Goal: Information Seeking & Learning: Learn about a topic

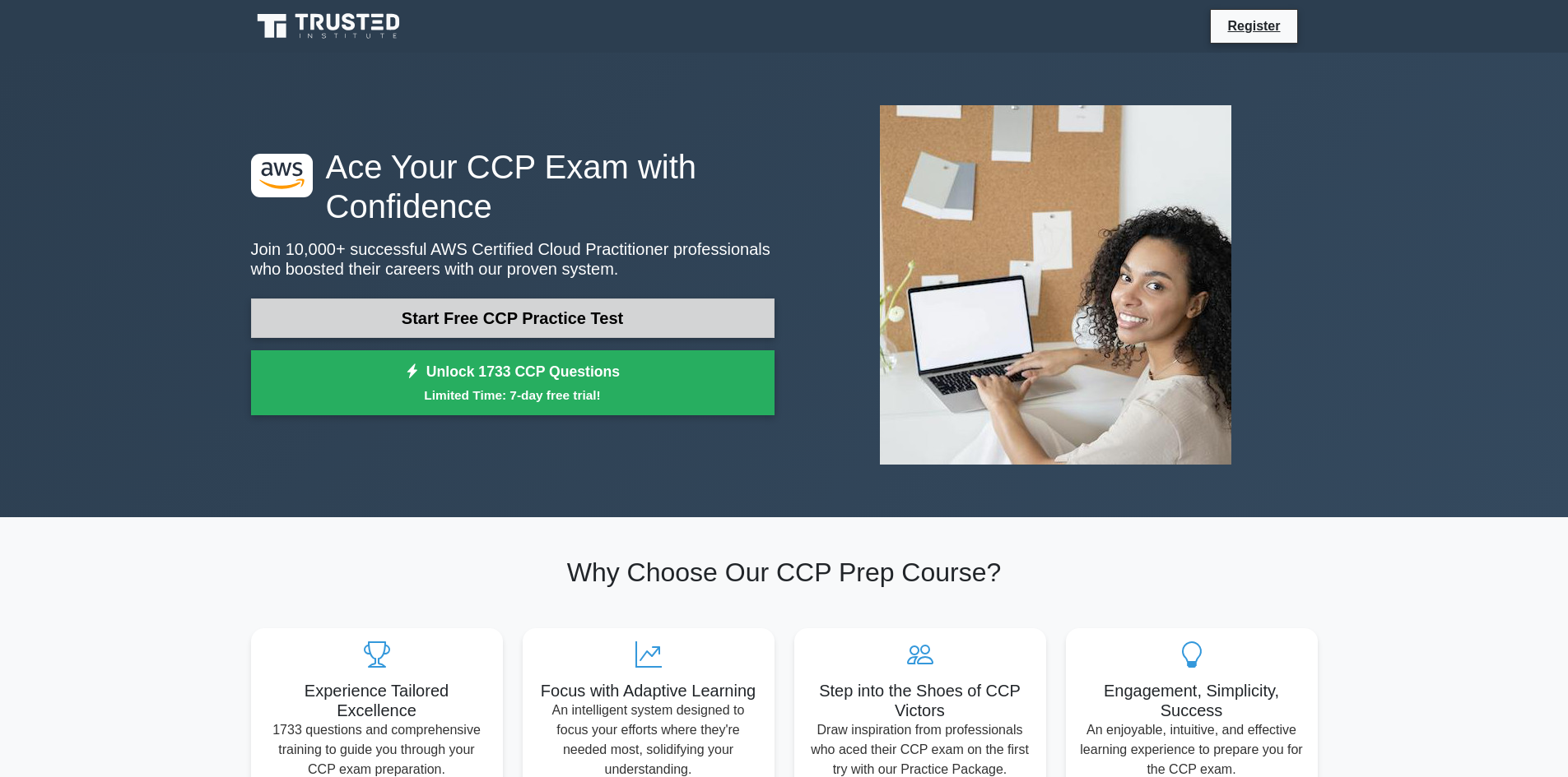
click at [551, 322] on link "Start Free CCP Practice Test" at bounding box center [512, 318] width 524 height 39
click at [579, 322] on link "Start Free CCP Practice Test" at bounding box center [512, 318] width 524 height 39
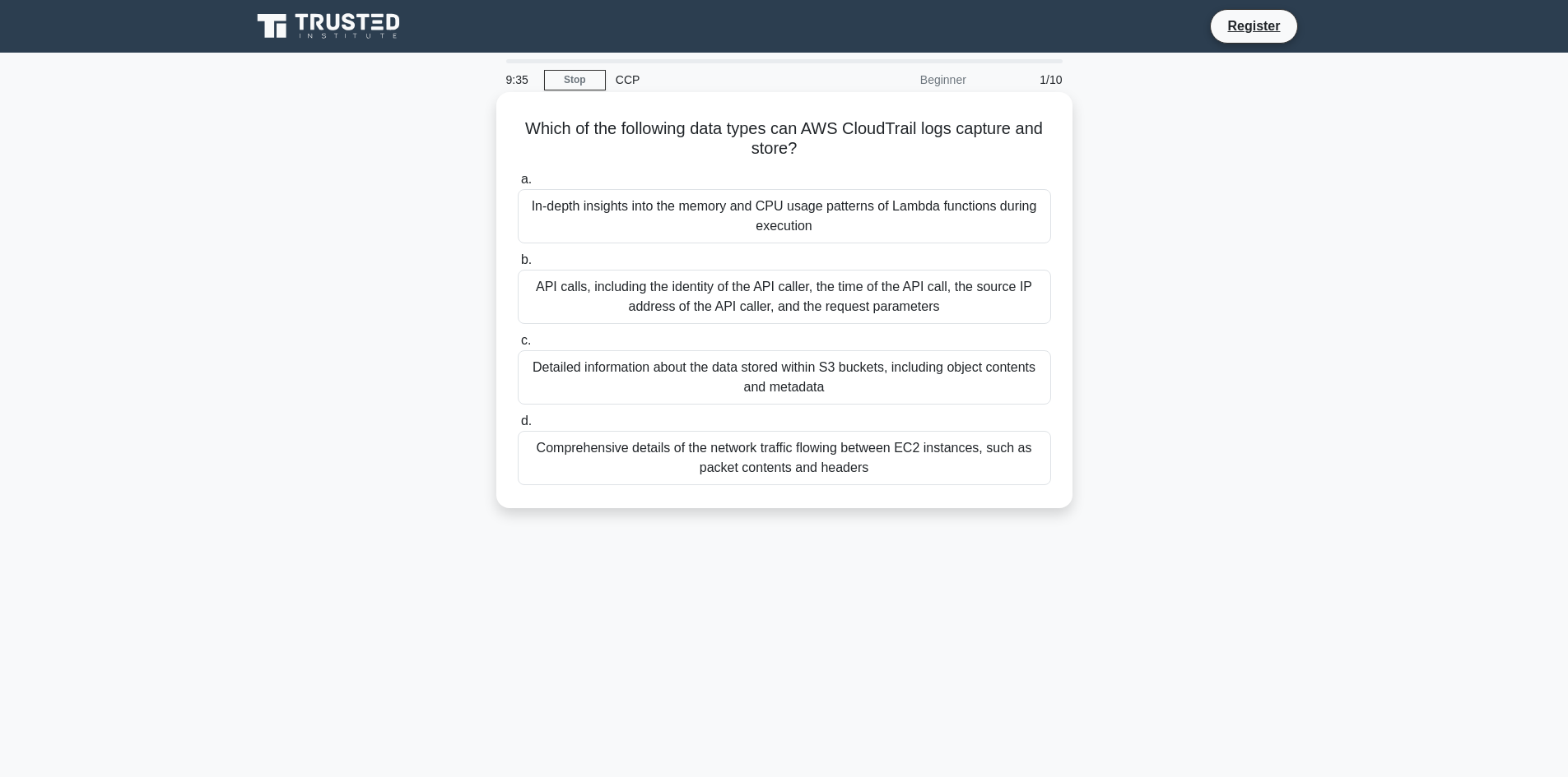
click at [761, 227] on div "In-depth insights into the memory and CPU usage patterns of Lambda functions du…" at bounding box center [784, 216] width 533 height 55
click at [518, 185] on input "a. In-depth insights into the memory and CPU usage patterns of Lambda functions…" at bounding box center [518, 179] width 0 height 11
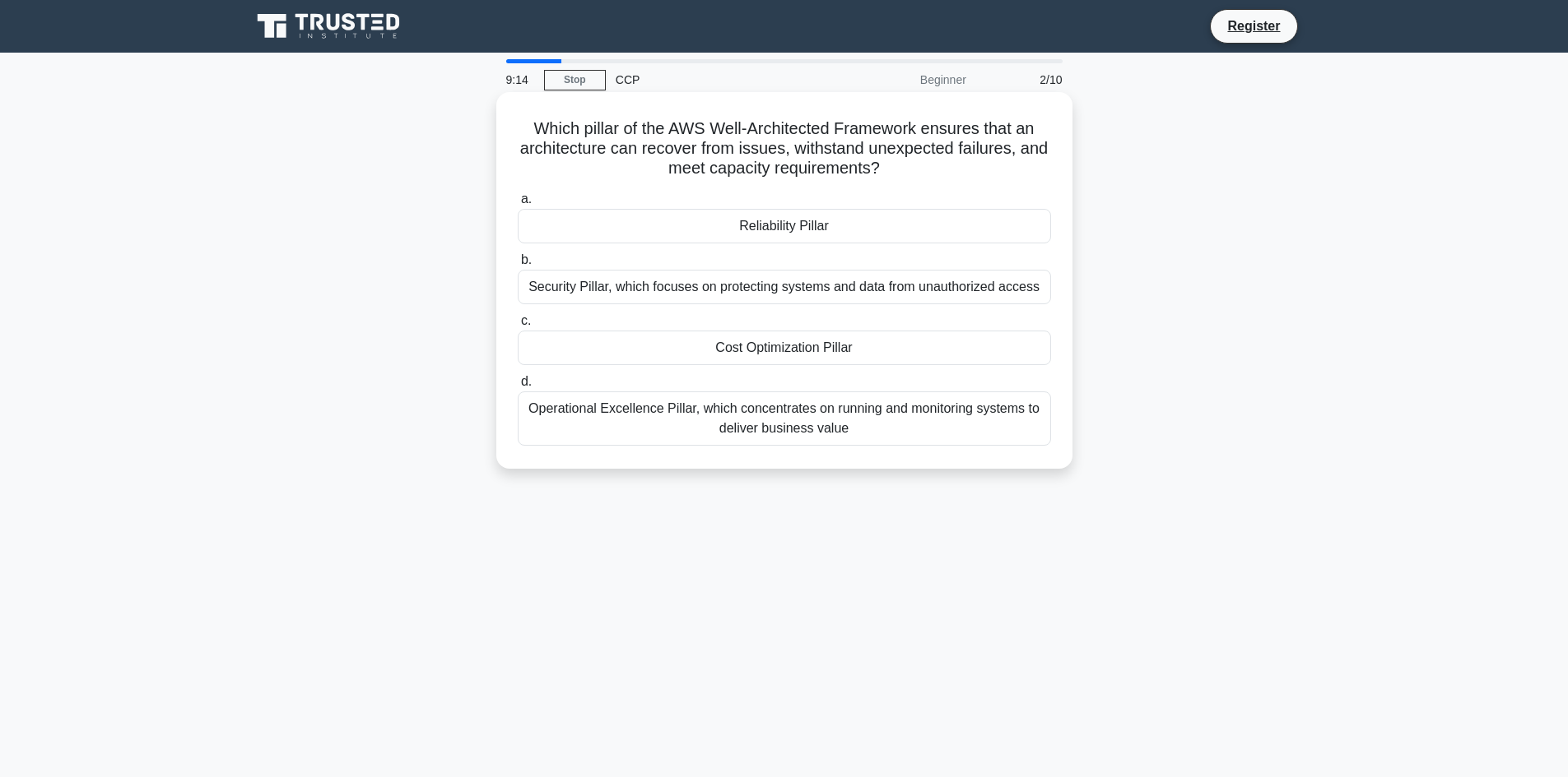
click at [788, 417] on div "Operational Excellence Pillar, which concentrates on running and monitoring sys…" at bounding box center [784, 418] width 533 height 55
click at [518, 388] on input "d. Operational Excellence Pillar, which concentrates on running and monitoring …" at bounding box center [518, 382] width 0 height 11
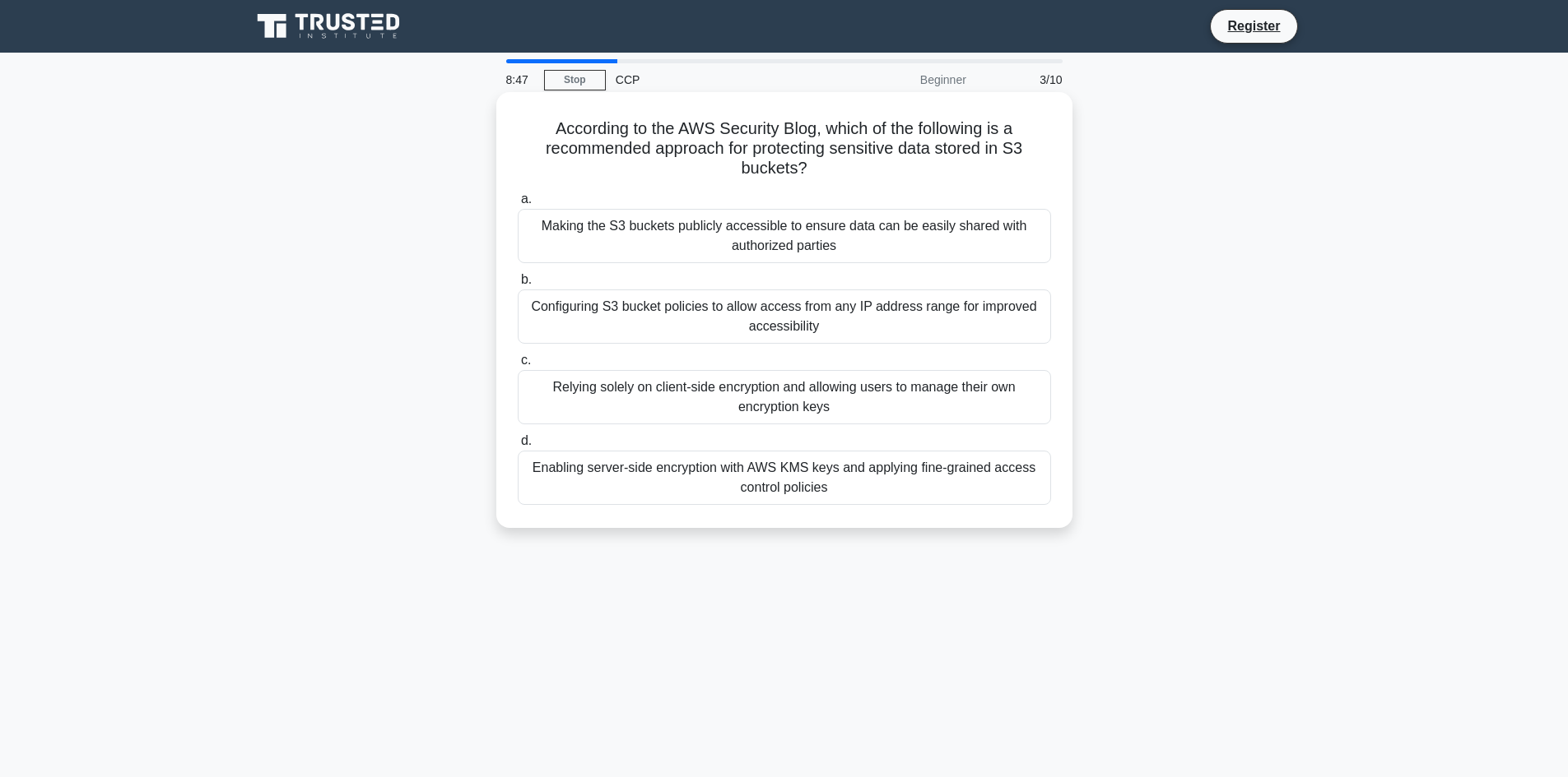
click at [801, 477] on div "Enabling server-side encryption with AWS KMS keys and applying fine-grained acc…" at bounding box center [784, 477] width 533 height 55
click at [518, 447] on input "d. Enabling server-side encryption with AWS KMS keys and applying fine-grained …" at bounding box center [518, 441] width 0 height 11
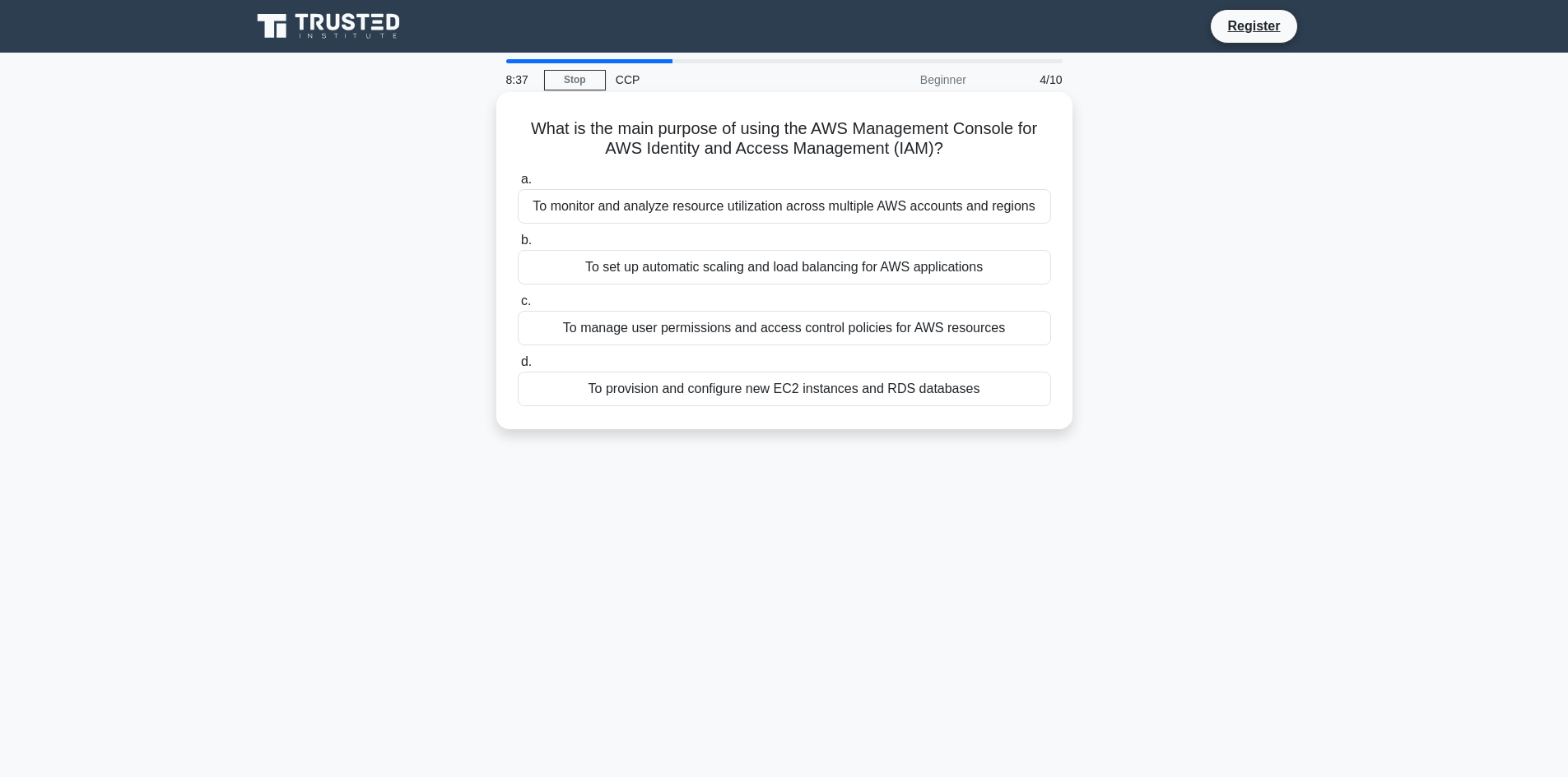
click at [838, 332] on div "To manage user permissions and access control policies for AWS resources" at bounding box center [784, 328] width 533 height 34
click at [518, 307] on input "c. To manage user permissions and access control policies for AWS resources" at bounding box center [518, 300] width 0 height 11
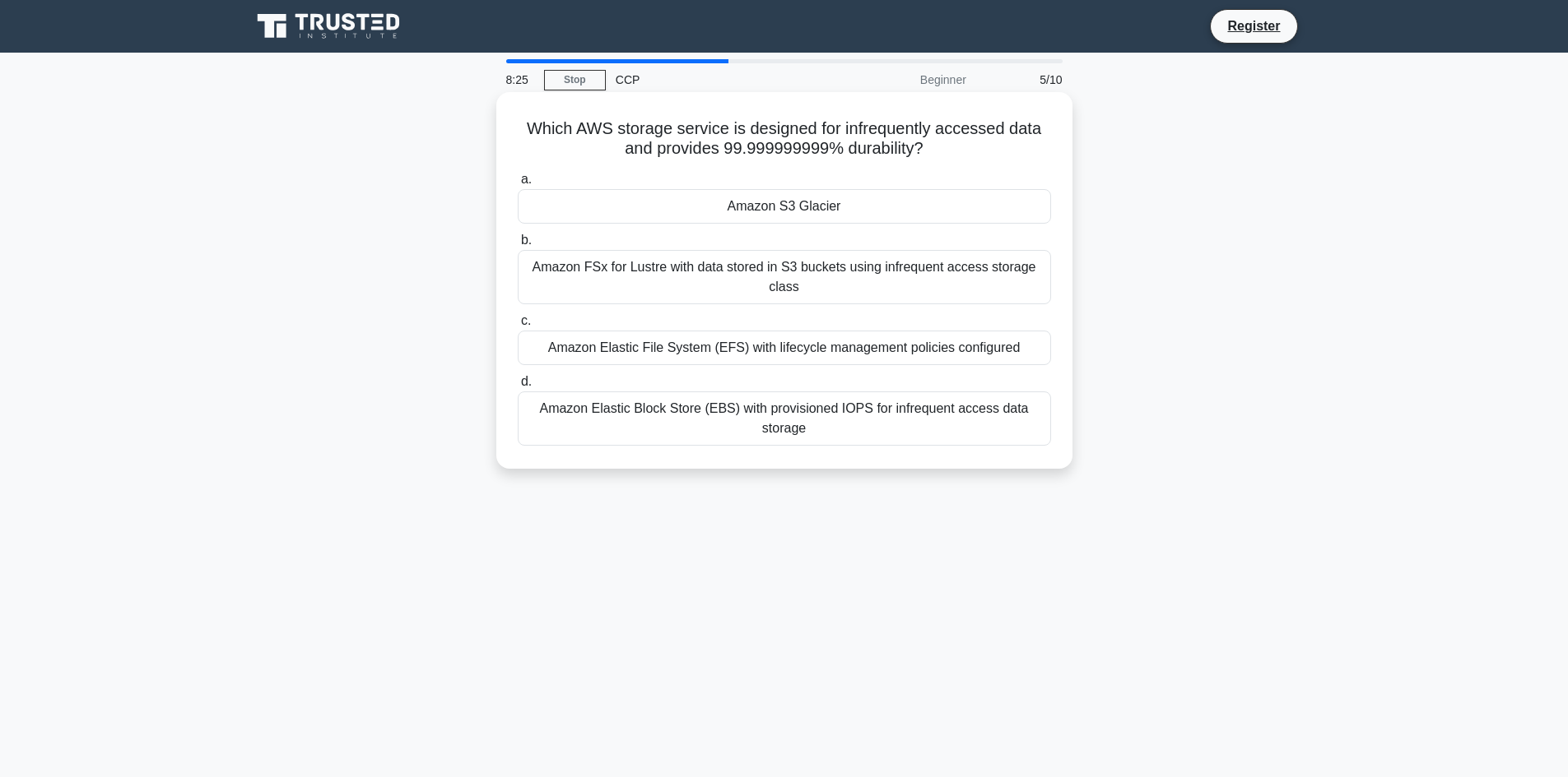
click at [801, 209] on div "Amazon S3 Glacier" at bounding box center [784, 207] width 533 height 34
click at [518, 185] on input "a. Amazon S3 Glacier" at bounding box center [518, 179] width 0 height 11
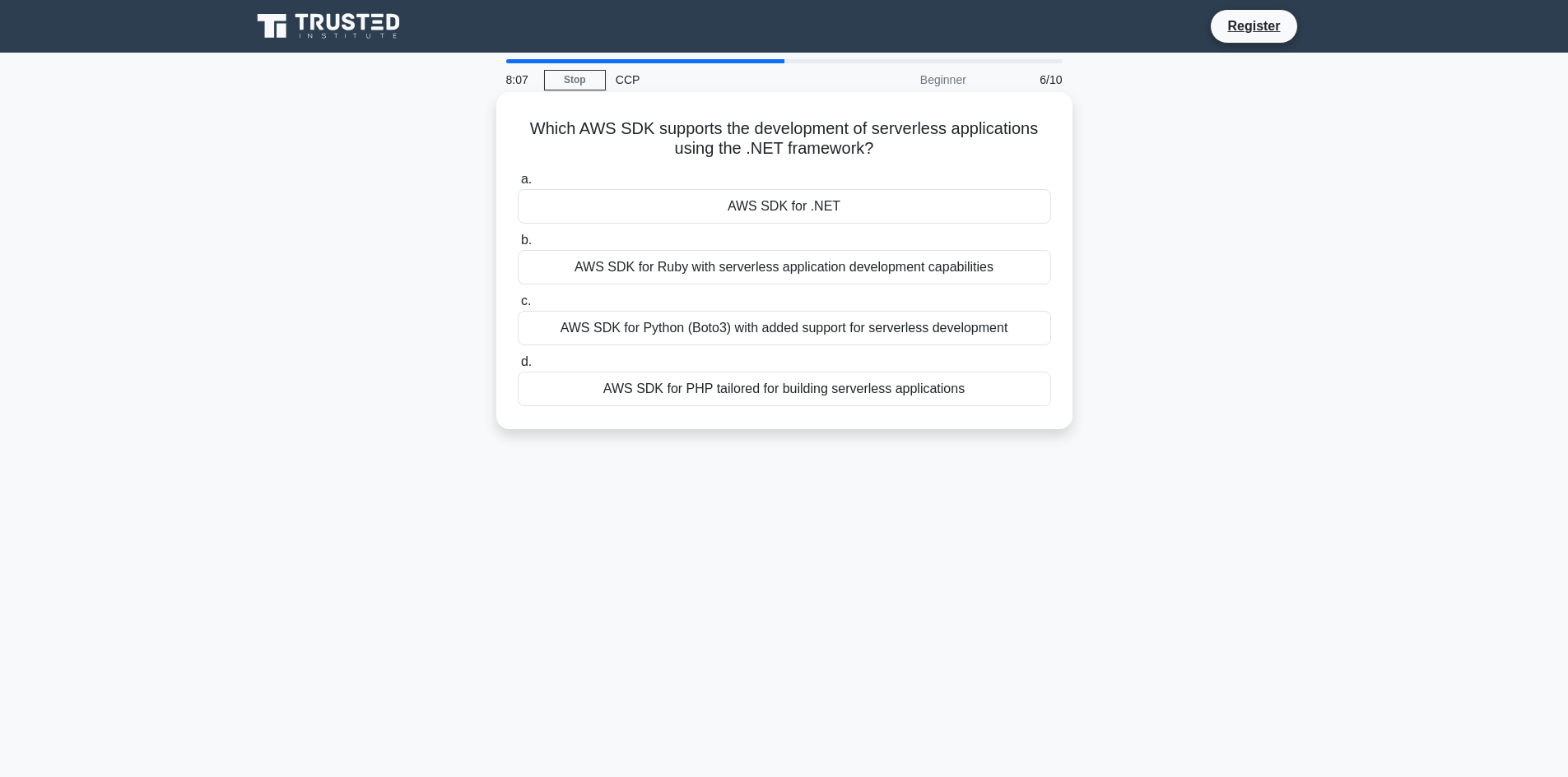
click at [789, 211] on div "AWS SDK for .NET" at bounding box center [784, 207] width 533 height 34
click at [518, 185] on input "a. AWS SDK for .NET" at bounding box center [518, 179] width 0 height 11
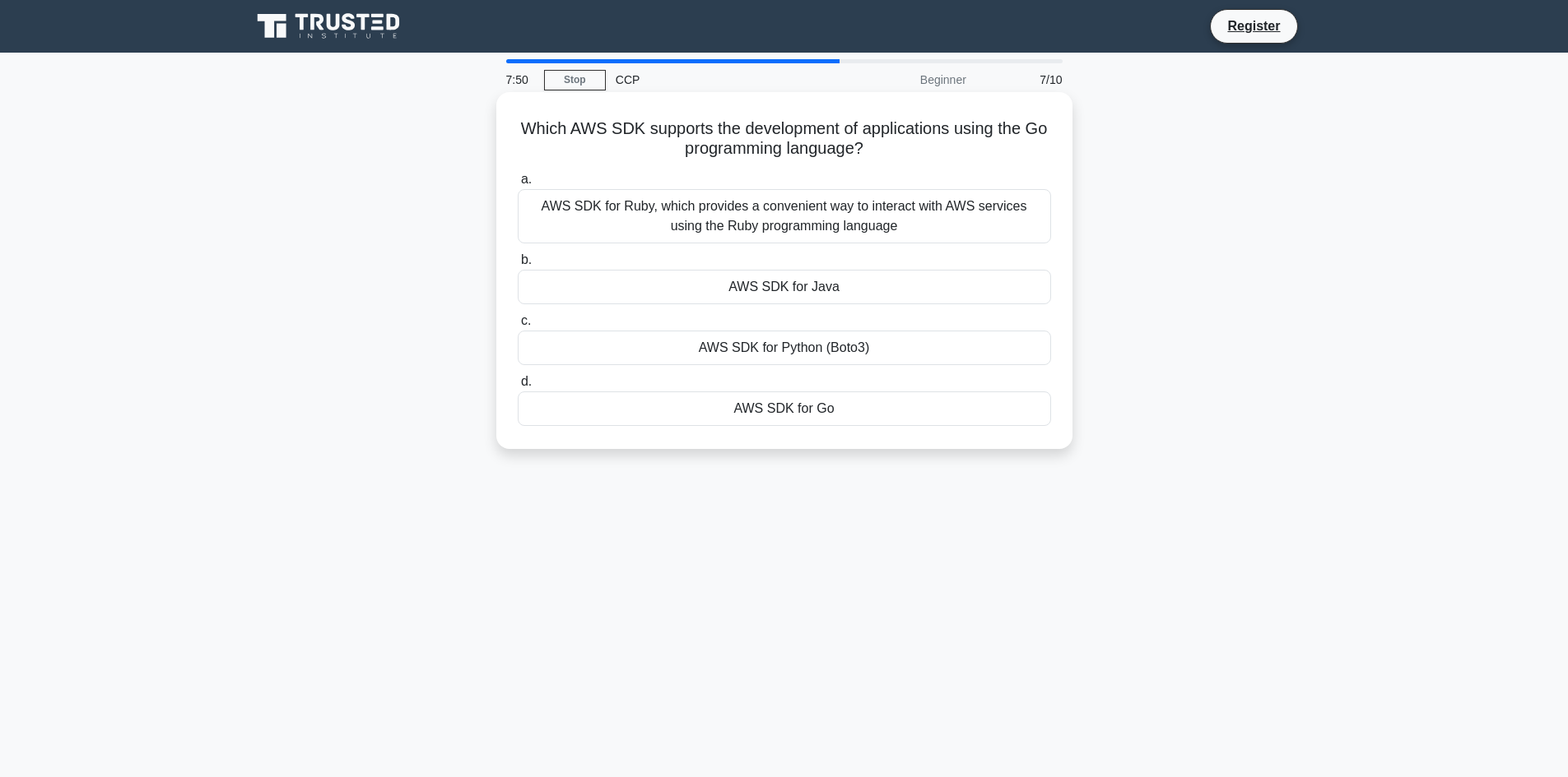
click at [824, 290] on div "AWS SDK for Java" at bounding box center [784, 287] width 533 height 34
click at [518, 266] on input "b. AWS SDK for Java" at bounding box center [518, 259] width 0 height 11
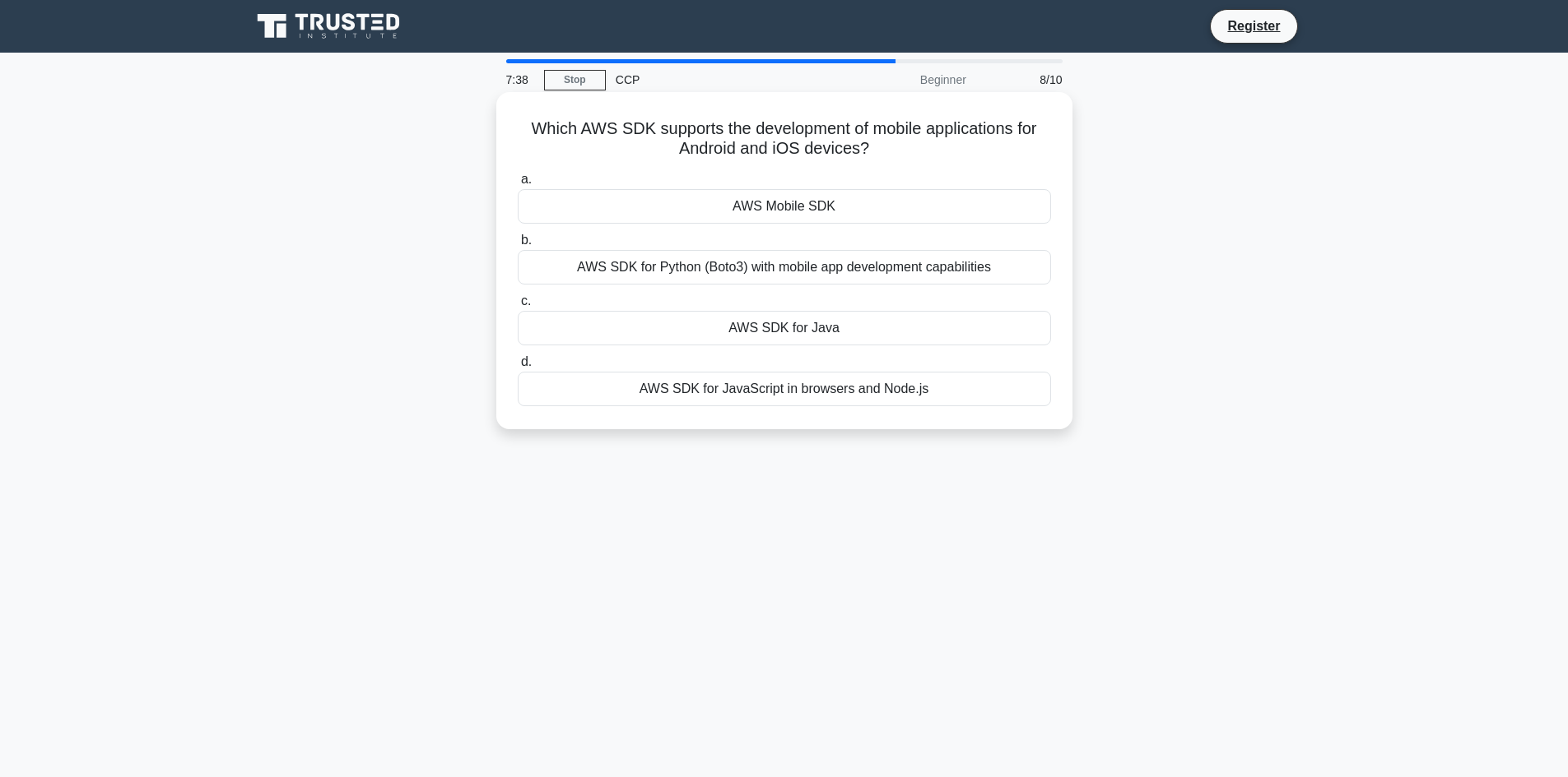
click at [836, 213] on div "AWS Mobile SDK" at bounding box center [784, 207] width 533 height 34
click at [518, 185] on input "a. AWS Mobile SDK" at bounding box center [518, 179] width 0 height 11
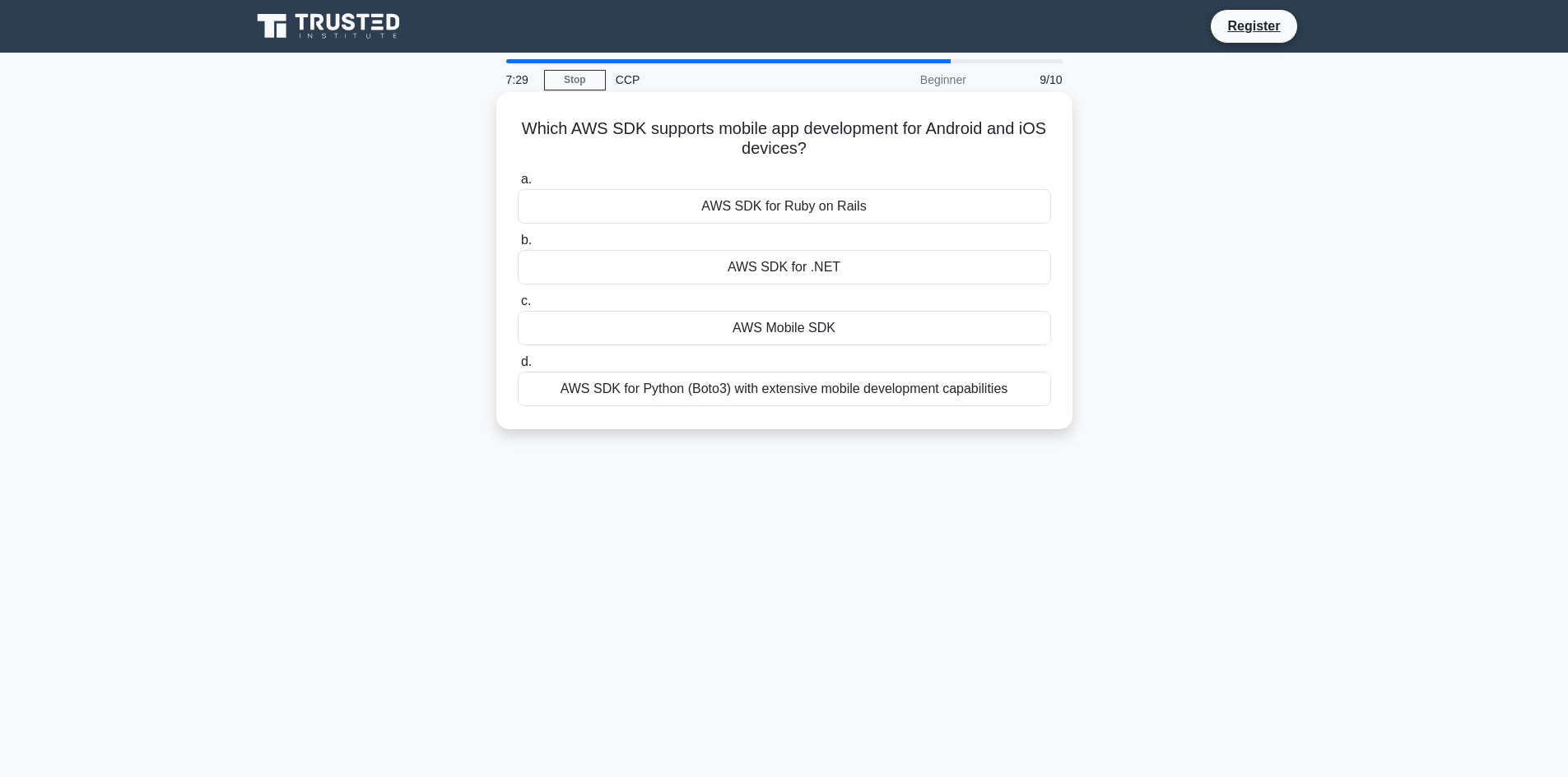
click at [815, 210] on div "AWS SDK for Ruby on Rails" at bounding box center [784, 207] width 533 height 34
click at [518, 185] on input "a. AWS SDK for Ruby on Rails" at bounding box center [518, 179] width 0 height 11
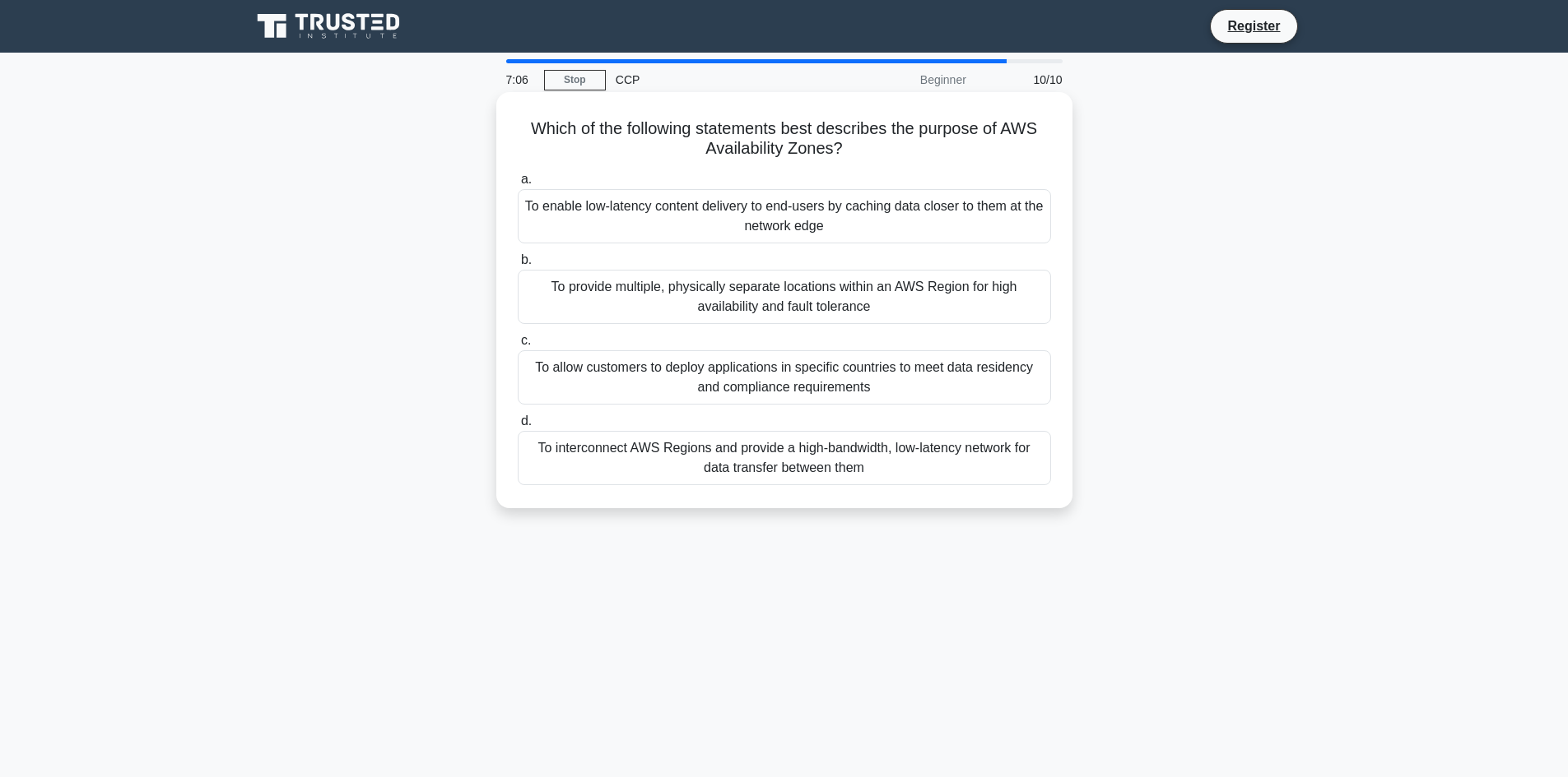
click at [857, 298] on div "To provide multiple, physically separate locations within an AWS Region for hig…" at bounding box center [784, 297] width 533 height 55
click at [518, 266] on input "b. To provide multiple, physically separate locations within an AWS Region for …" at bounding box center [518, 259] width 0 height 11
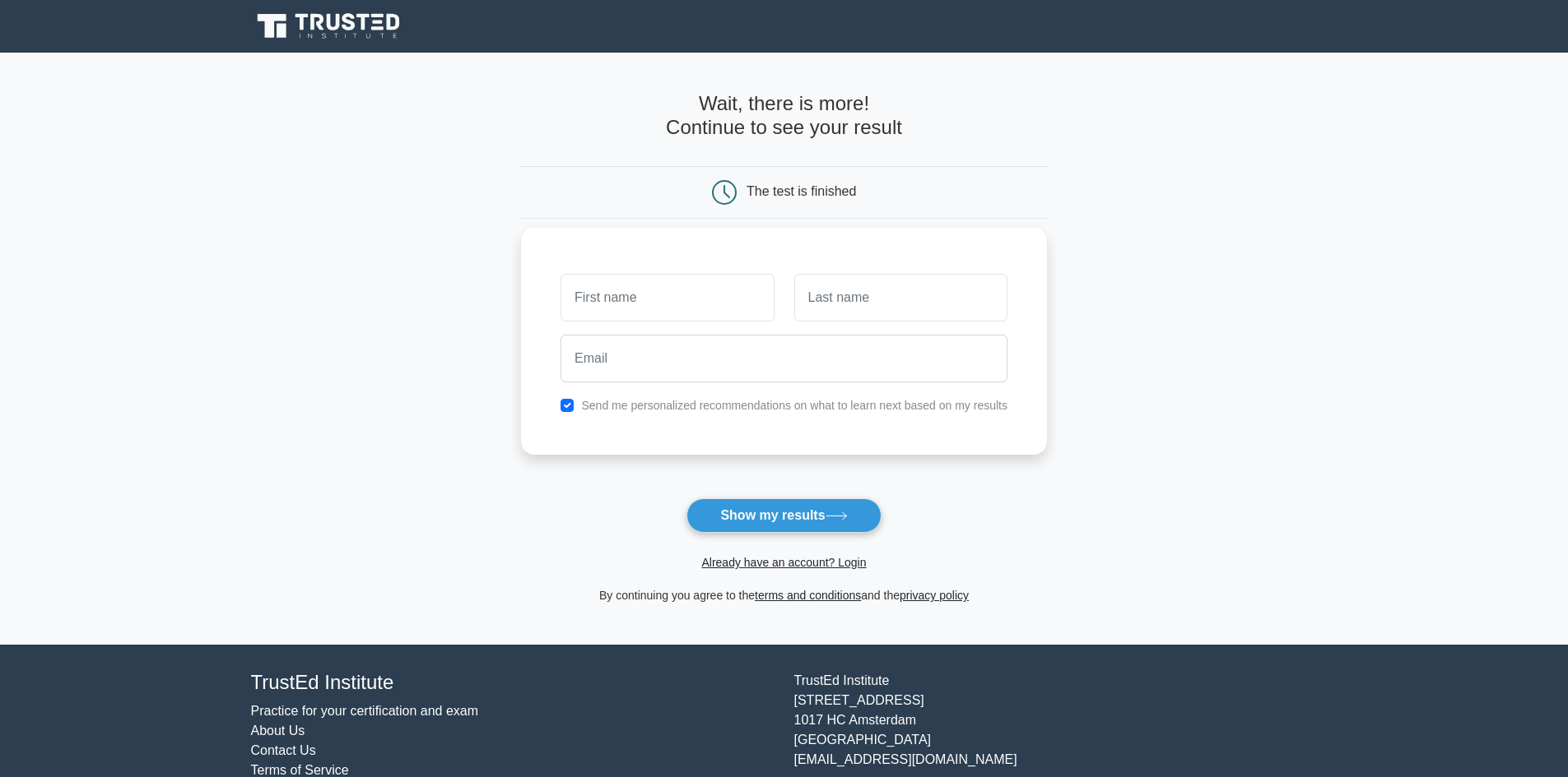
click at [636, 290] on input "text" at bounding box center [666, 298] width 213 height 48
drag, startPoint x: 657, startPoint y: 300, endPoint x: 602, endPoint y: 298, distance: 55.0
click at [602, 298] on input "[PERSON_NAME]" at bounding box center [666, 298] width 213 height 48
type input "Alan"
click at [828, 290] on input "text" at bounding box center [901, 298] width 213 height 48
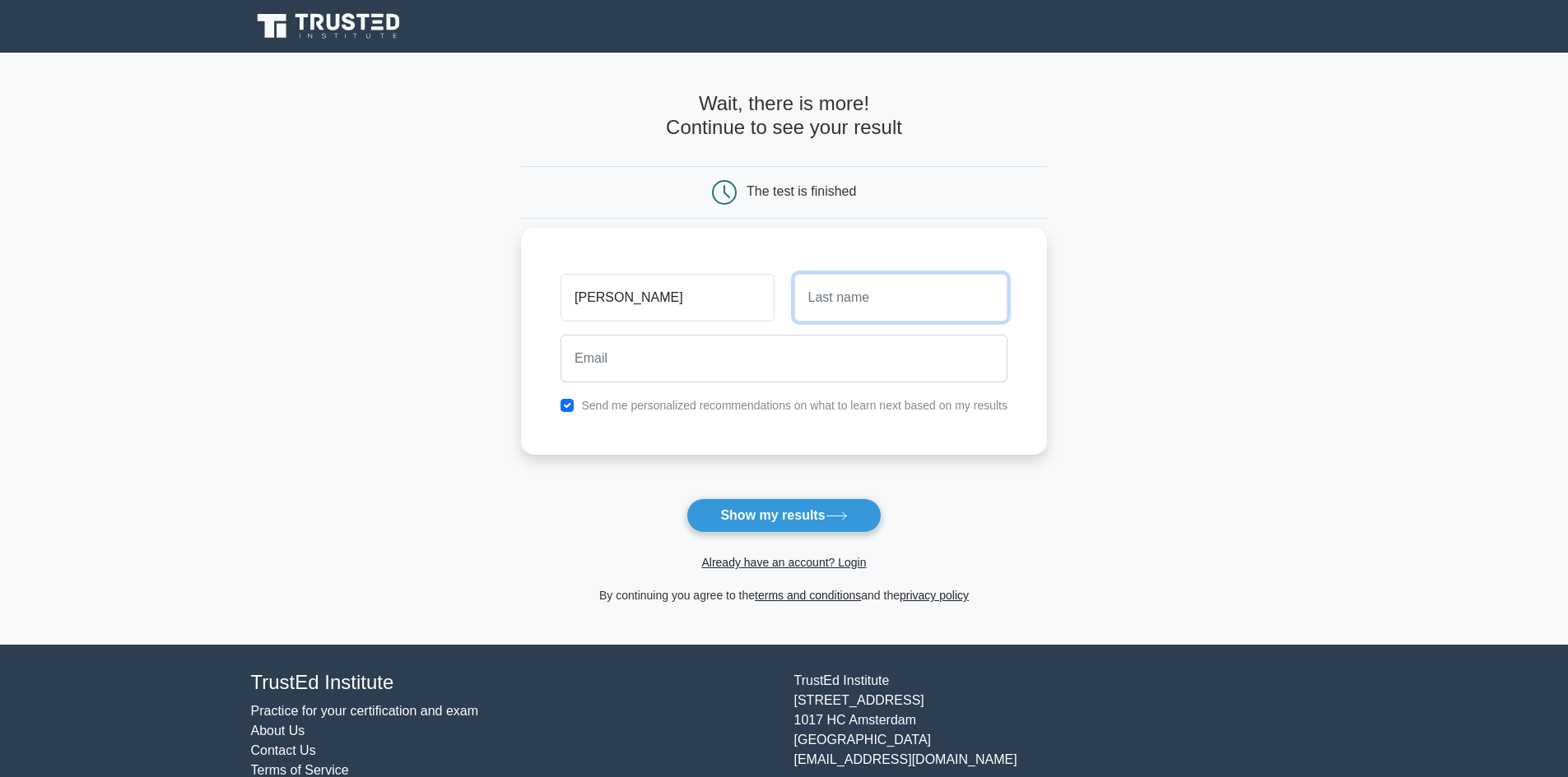
paste input "Zamora"
click at [814, 305] on input "Zamora" at bounding box center [901, 298] width 213 height 48
type input "Zamora"
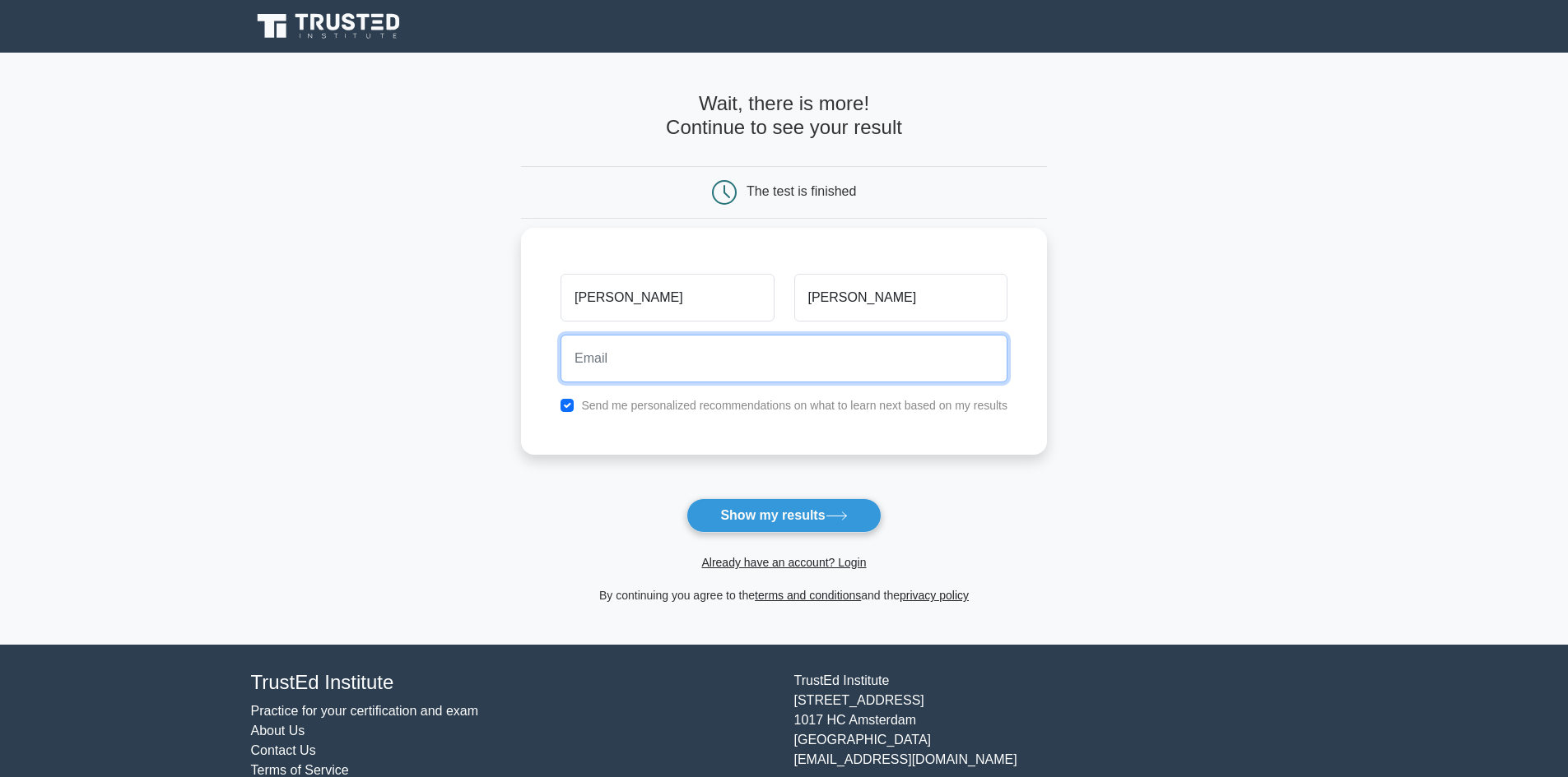
click at [678, 361] on input "email" at bounding box center [783, 359] width 447 height 48
type input "alan.zamora.q@gmail.com"
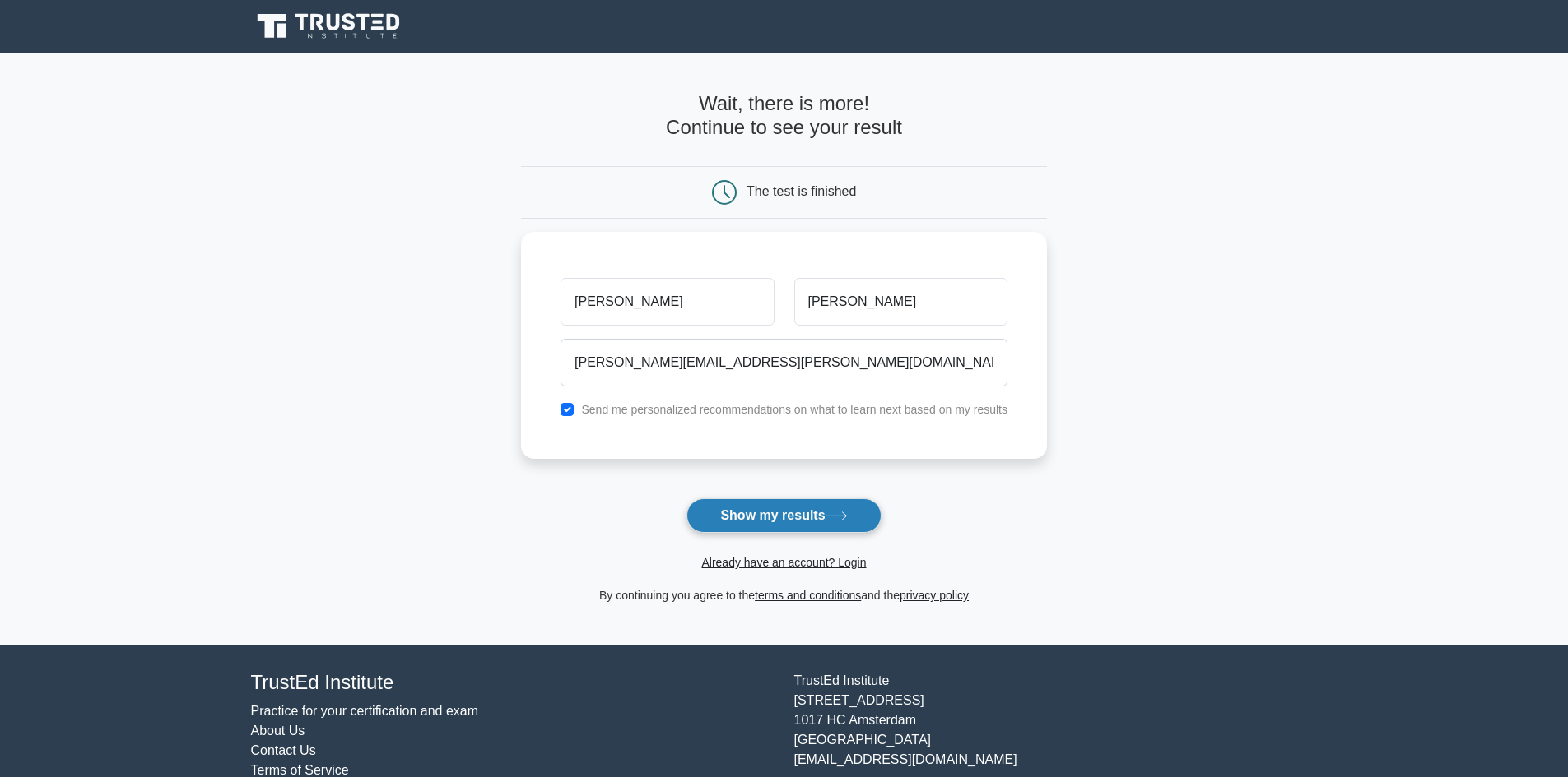
click at [771, 518] on button "Show my results" at bounding box center [783, 516] width 194 height 34
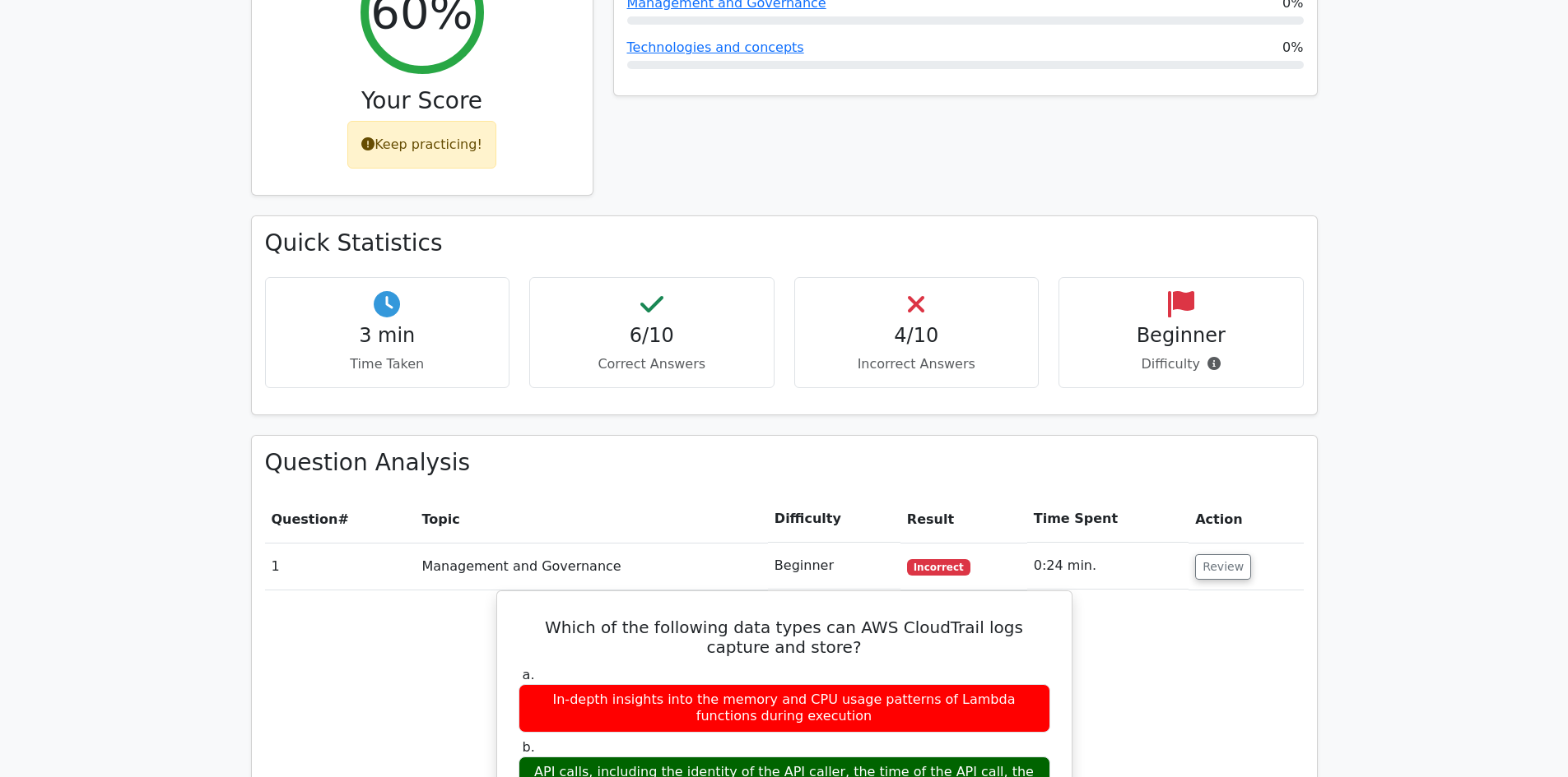
scroll to position [567, 0]
